Goal: Obtain resource: Download file/media

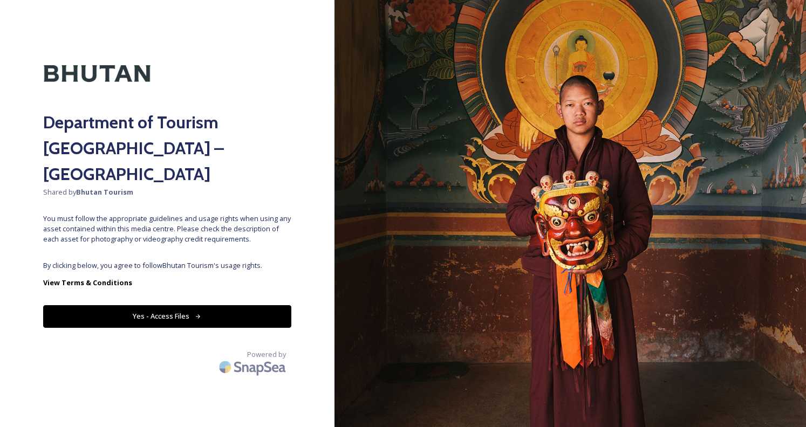
click at [160, 305] on button "Yes - Access Files" at bounding box center [167, 316] width 248 height 22
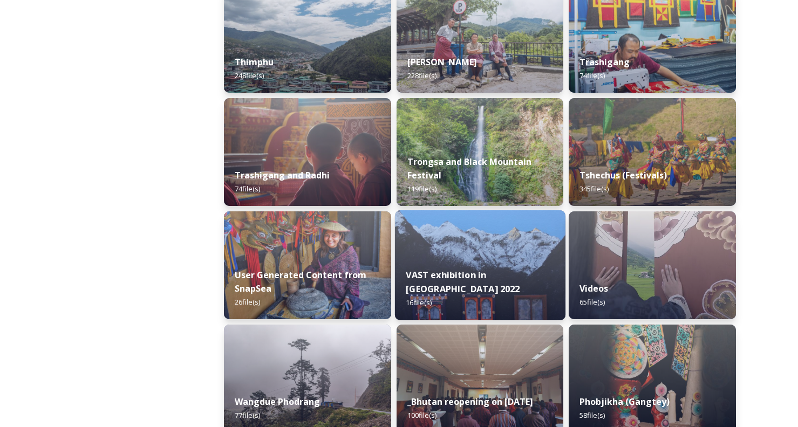
scroll to position [1348, 0]
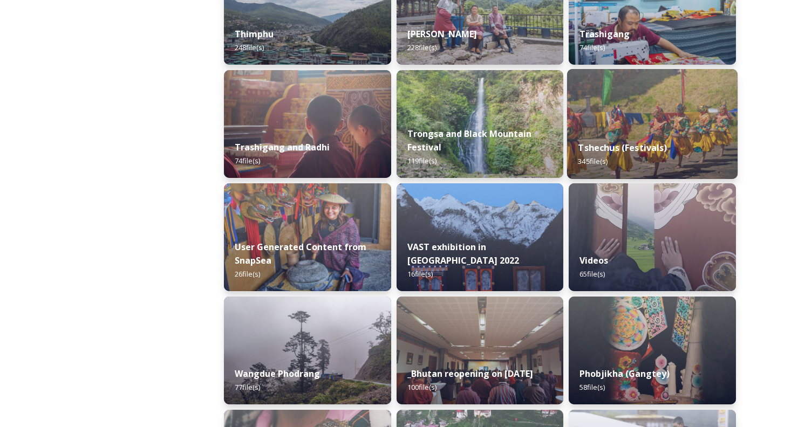
click at [609, 133] on div "Tshechus (Festivals) 345 file(s)" at bounding box center [652, 154] width 170 height 49
click at [633, 148] on strong "Tshechus (Festivals)" at bounding box center [622, 148] width 89 height 12
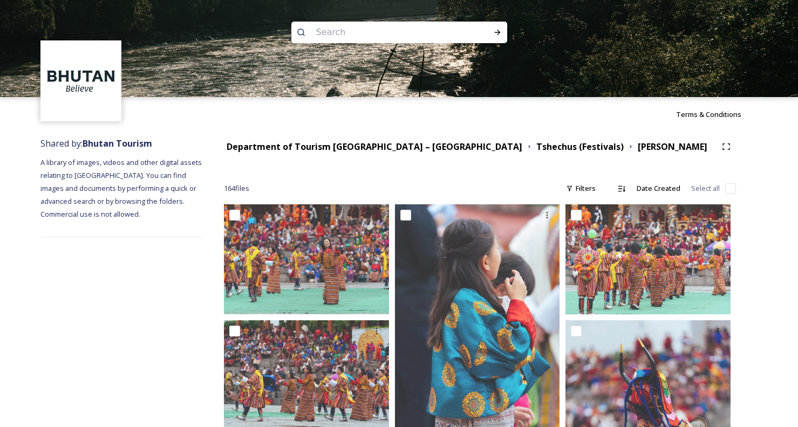
scroll to position [1847, 0]
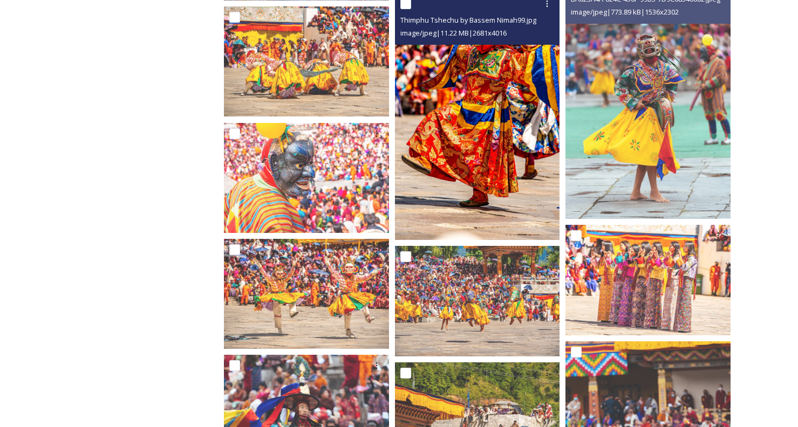
click at [477, 171] on img at bounding box center [477, 116] width 165 height 247
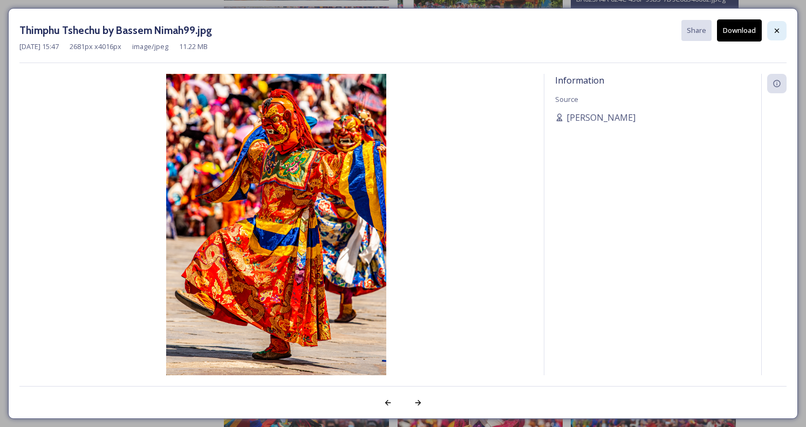
click at [775, 35] on icon at bounding box center [776, 30] width 9 height 9
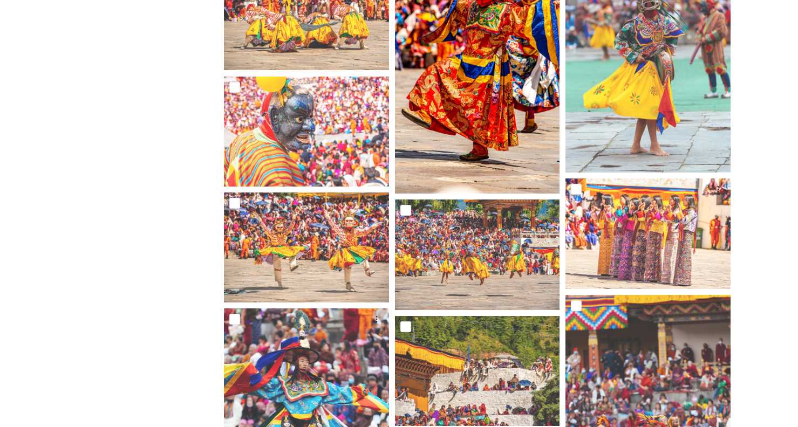
scroll to position [2063, 0]
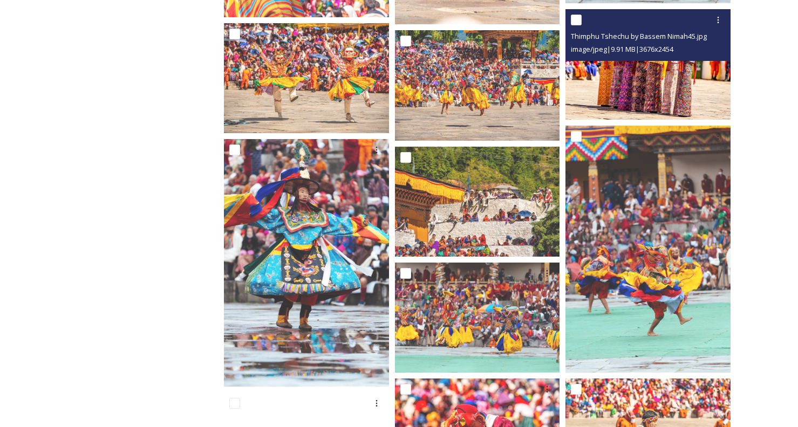
click at [660, 85] on img at bounding box center [647, 64] width 165 height 110
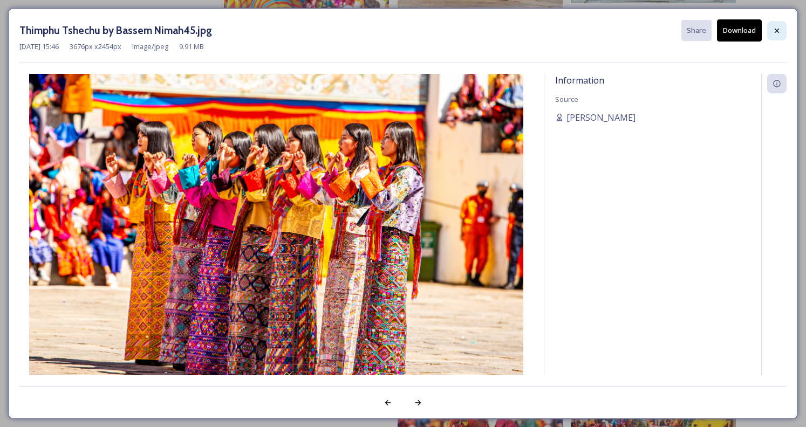
click at [778, 29] on icon at bounding box center [776, 30] width 9 height 9
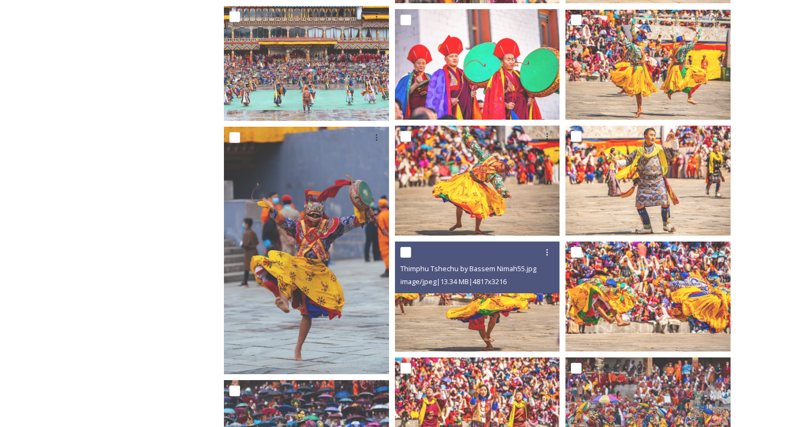
scroll to position [2602, 0]
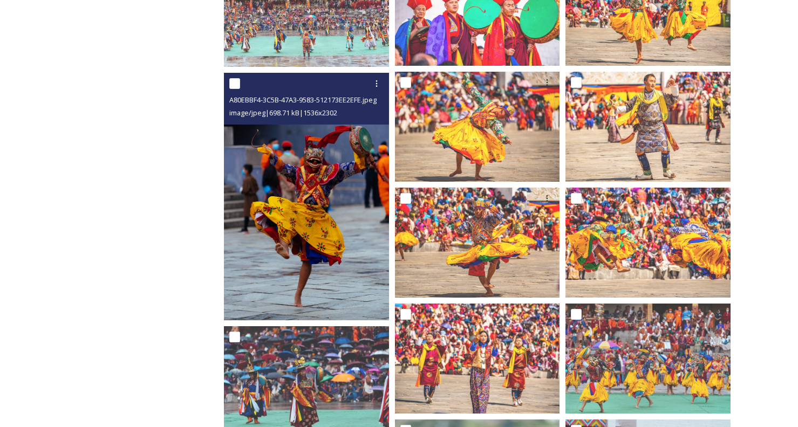
click at [348, 250] on img at bounding box center [306, 197] width 165 height 248
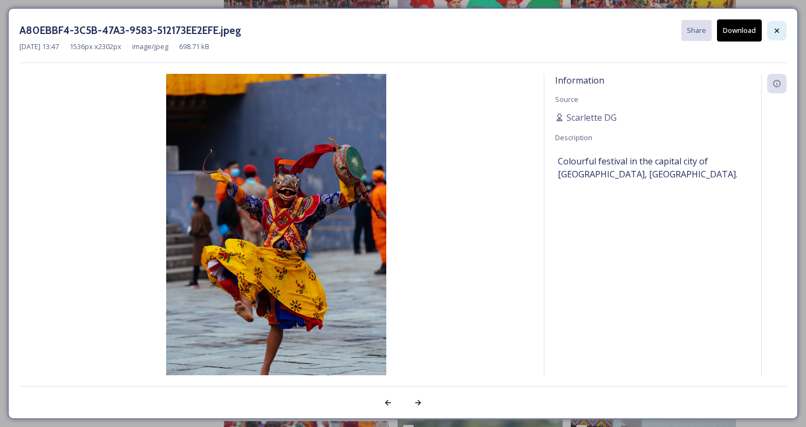
click at [780, 30] on icon at bounding box center [776, 30] width 9 height 9
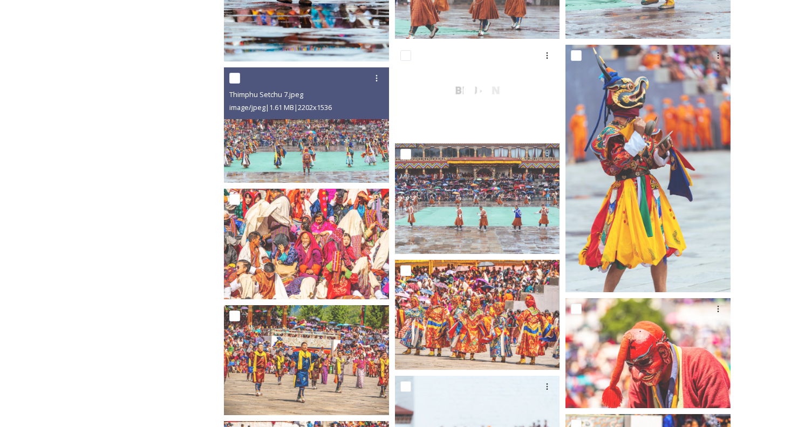
scroll to position [3465, 0]
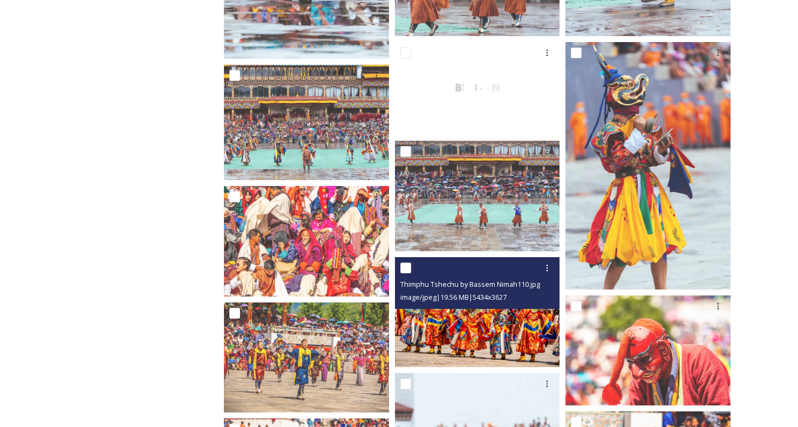
click at [466, 329] on img at bounding box center [477, 312] width 165 height 110
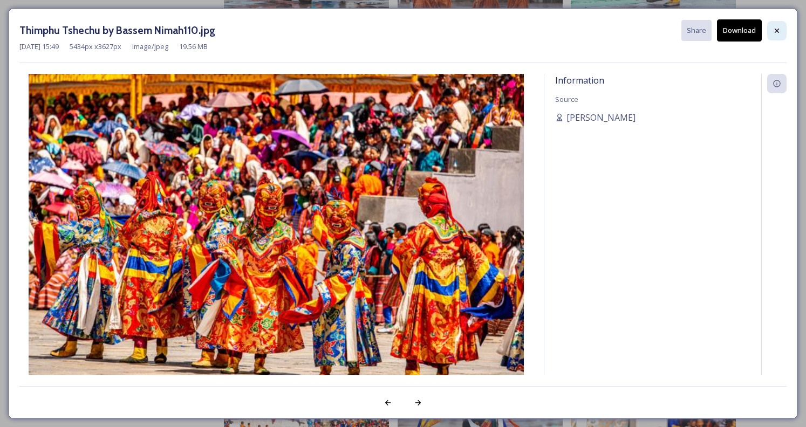
click at [777, 31] on icon at bounding box center [776, 30] width 4 height 4
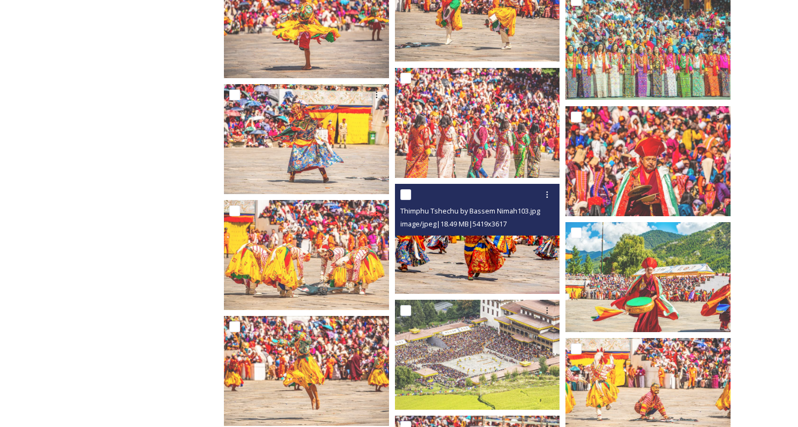
scroll to position [4974, 0]
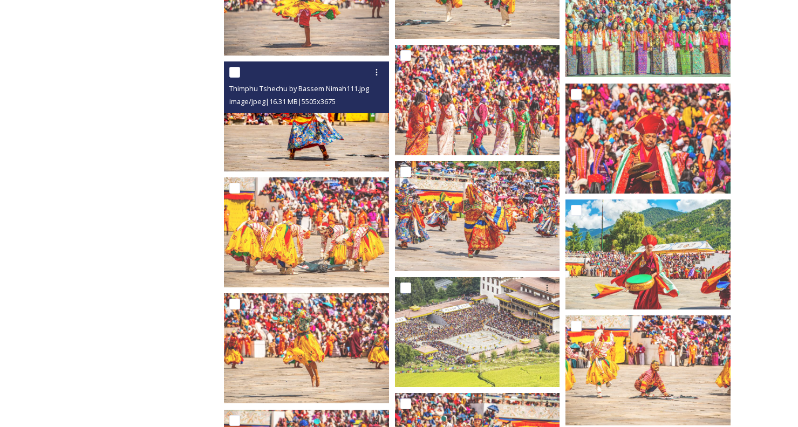
click at [313, 131] on img at bounding box center [306, 116] width 165 height 110
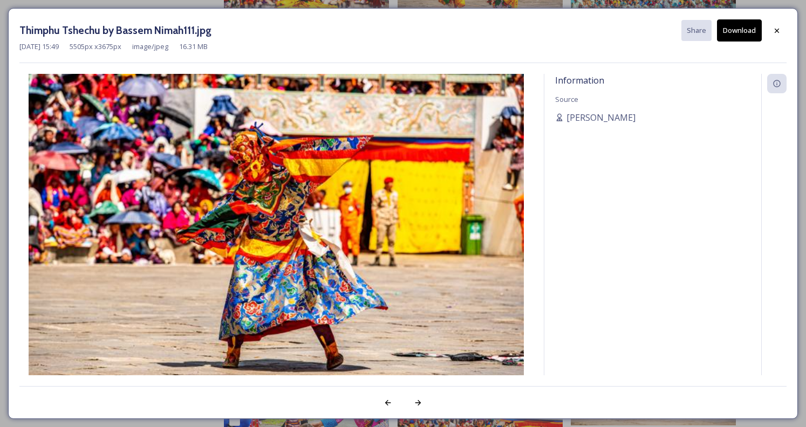
click at [313, 131] on img at bounding box center [275, 239] width 513 height 330
click at [775, 27] on icon at bounding box center [776, 30] width 9 height 9
